Goal: Find specific page/section: Find specific page/section

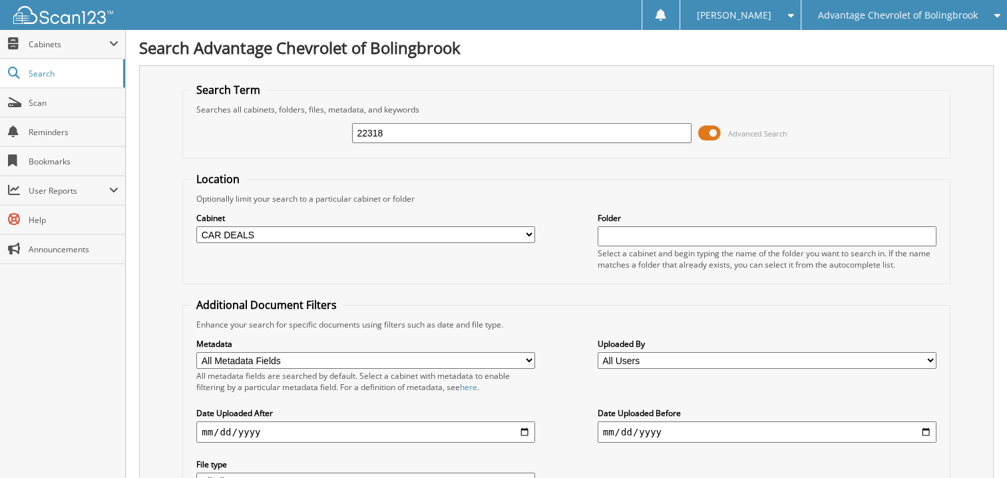
click at [397, 133] on input "22318" at bounding box center [521, 133] width 339 height 20
click at [397, 132] on input "22318" at bounding box center [521, 133] width 339 height 20
type input "21764"
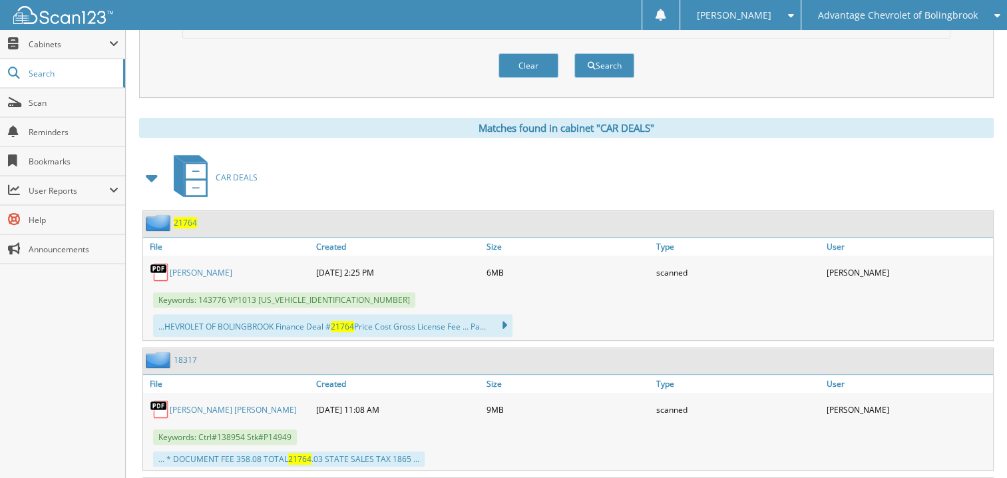
scroll to position [533, 0]
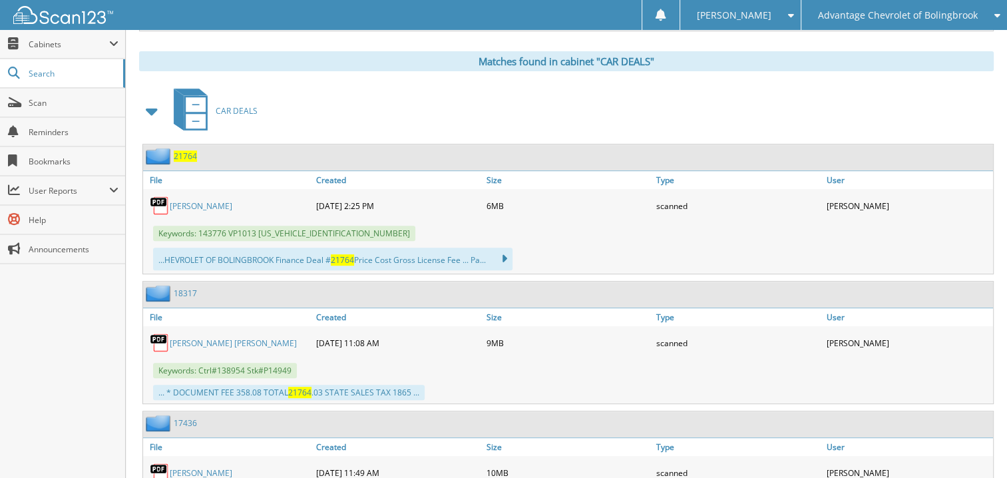
click at [201, 200] on link "RENALDAS ZIUKAS" at bounding box center [201, 205] width 63 height 11
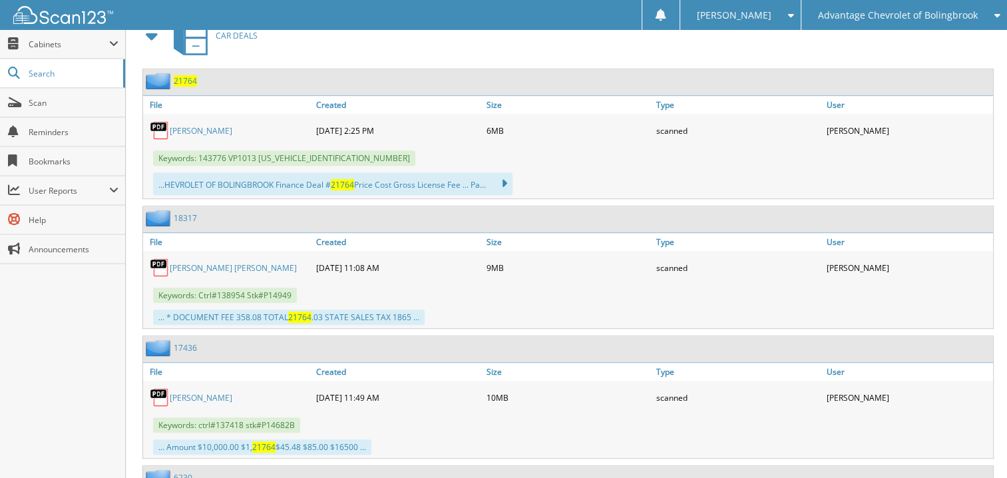
scroll to position [666, 0]
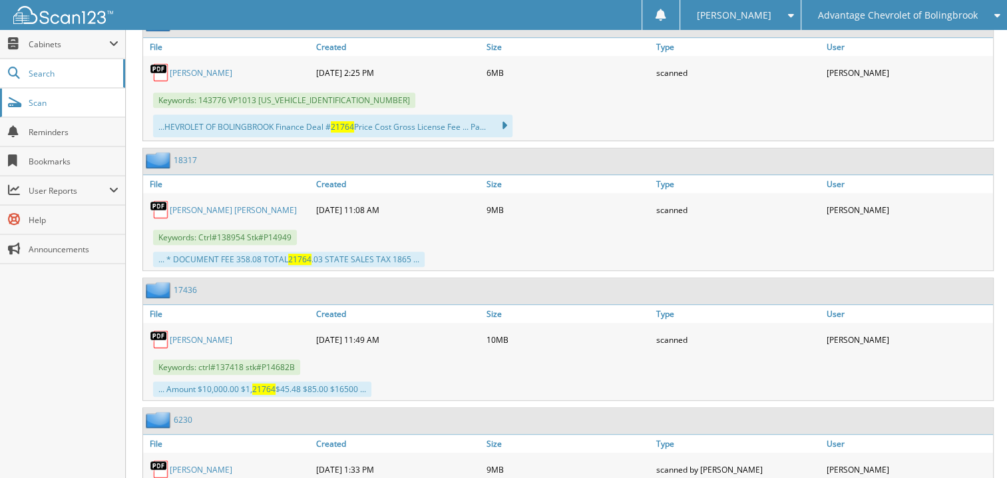
click at [69, 105] on span "Scan" at bounding box center [74, 102] width 90 height 11
